Goal: Understand process/instructions

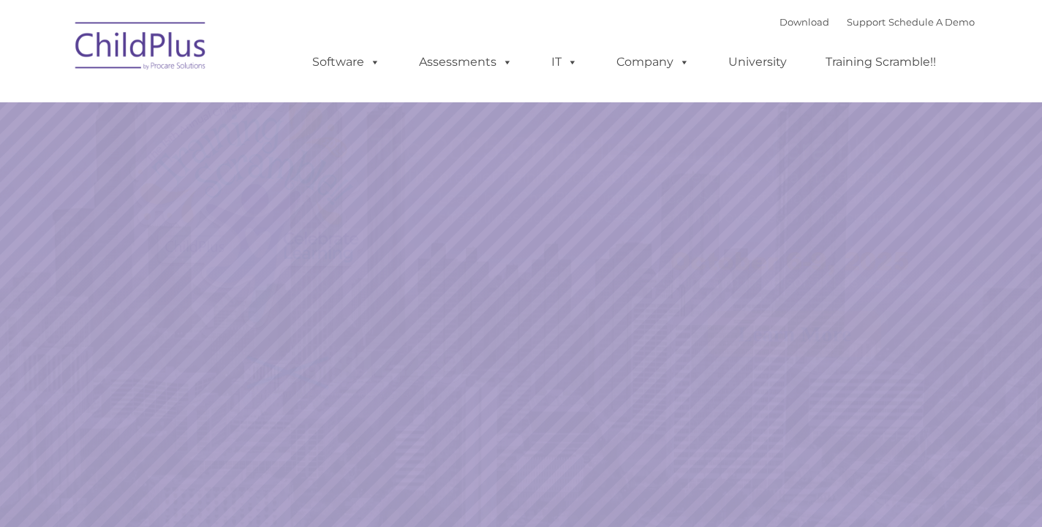
select select "MEDIUM"
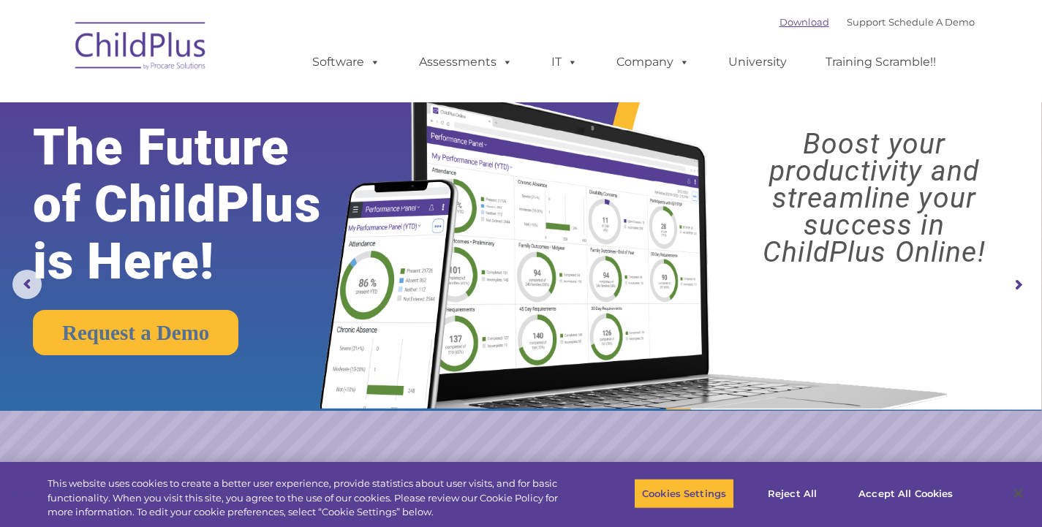
click at [779, 24] on link "Download" at bounding box center [804, 22] width 50 height 12
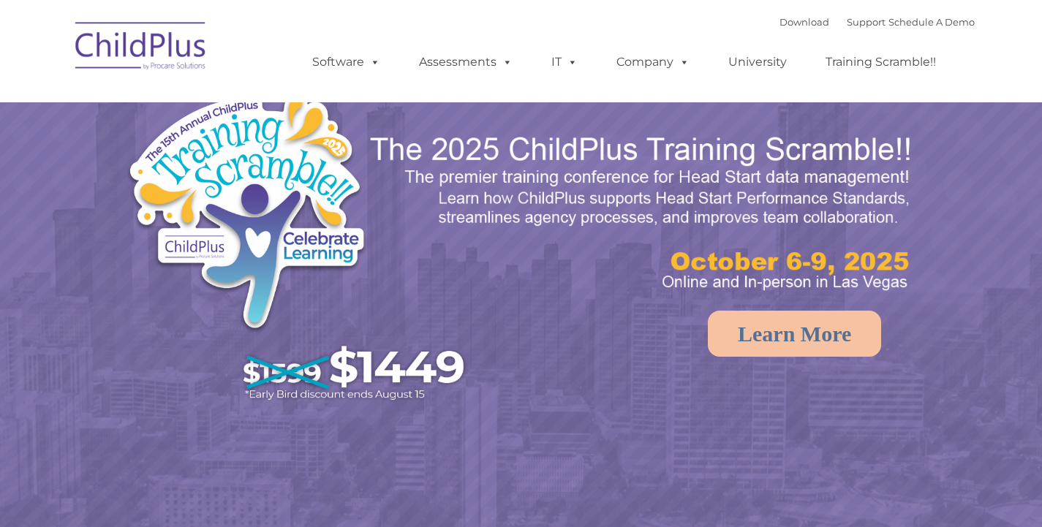
select select "MEDIUM"
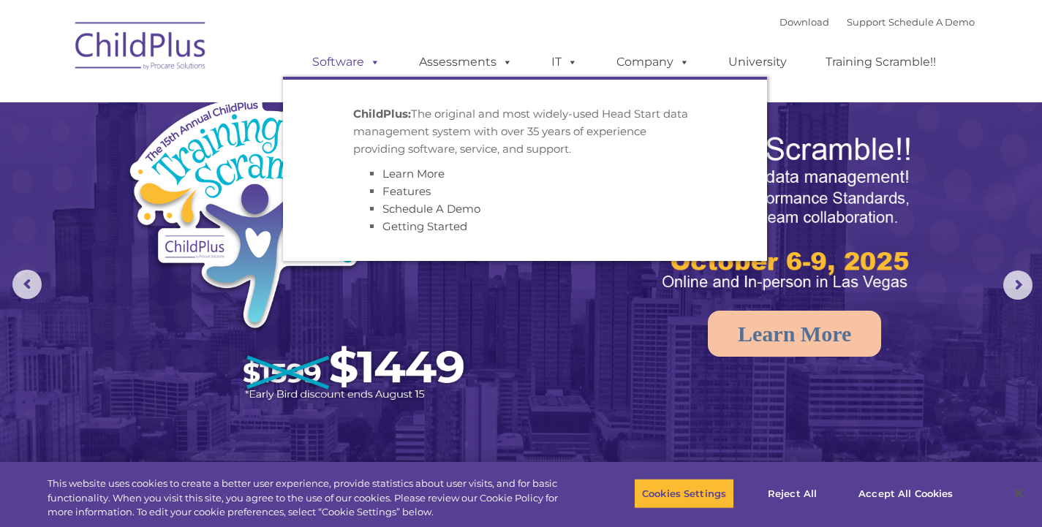
click at [306, 67] on link "Software" at bounding box center [346, 62] width 97 height 29
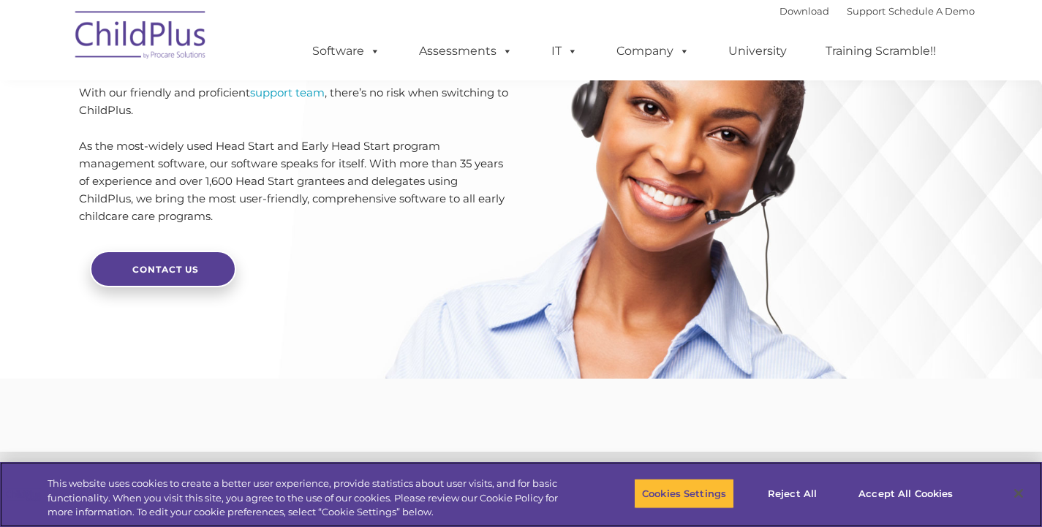
scroll to position [3590, 0]
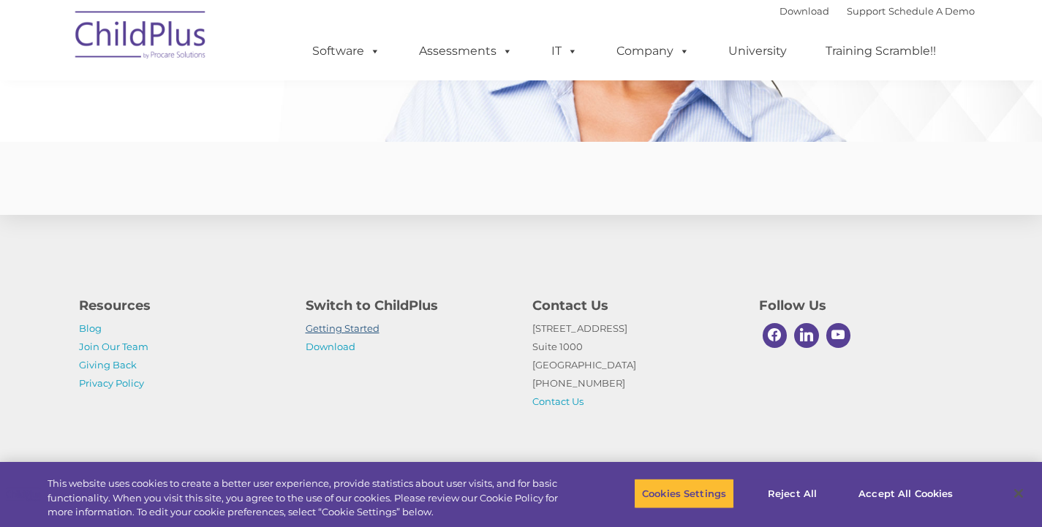
click at [353, 328] on link "Getting Started" at bounding box center [343, 328] width 74 height 12
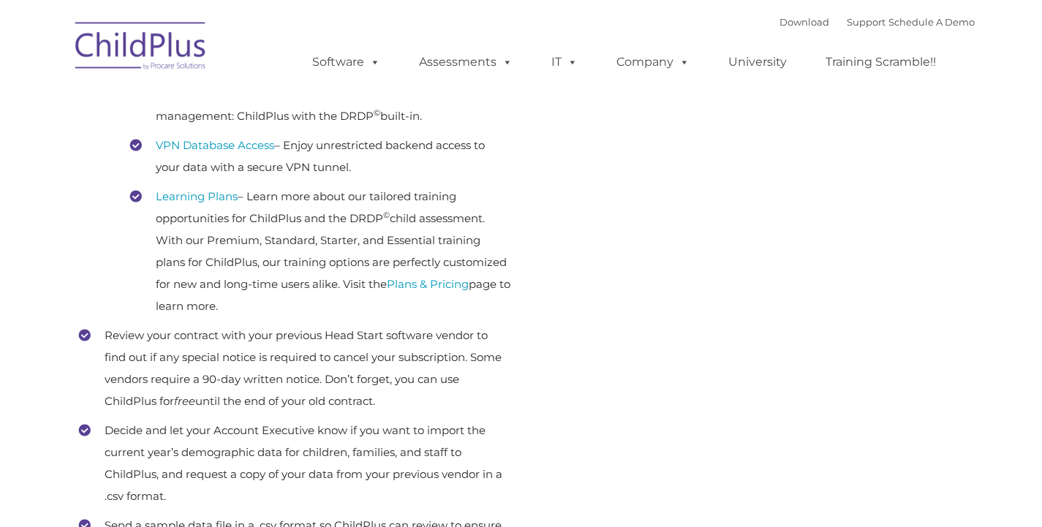
type input ""
